Goal: Navigation & Orientation: Find specific page/section

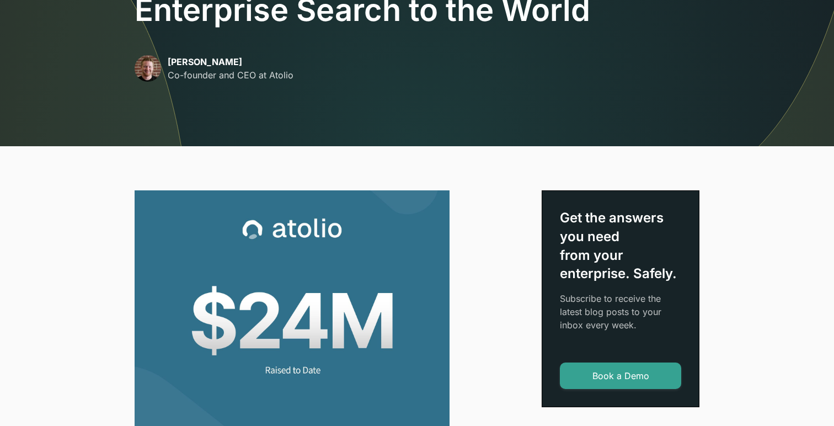
scroll to position [233, 0]
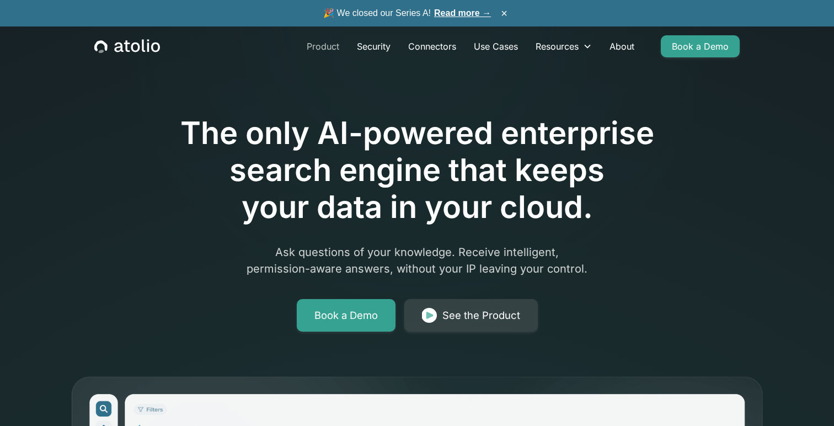
click at [333, 51] on link "Product" at bounding box center [323, 46] width 50 height 22
